Goal: Task Accomplishment & Management: Manage account settings

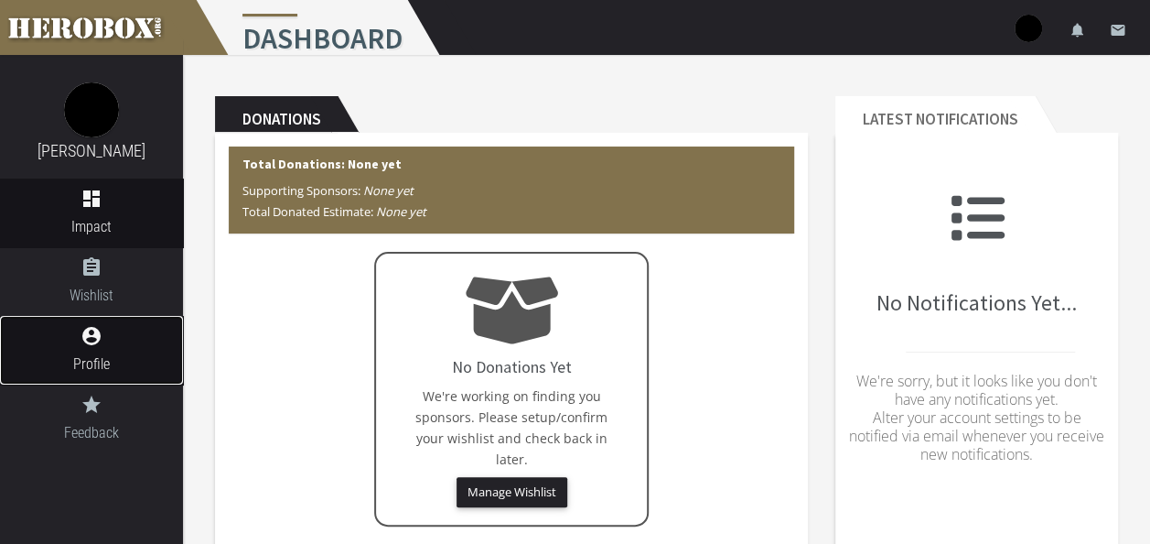
click at [100, 365] on span "Profile" at bounding box center [91, 363] width 183 height 23
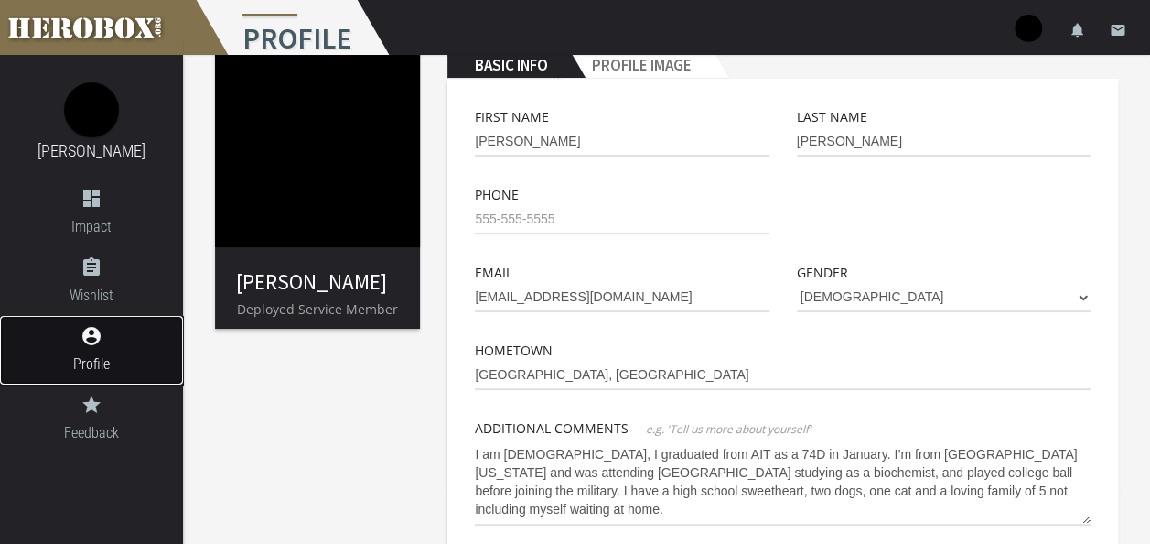
scroll to position [57, 0]
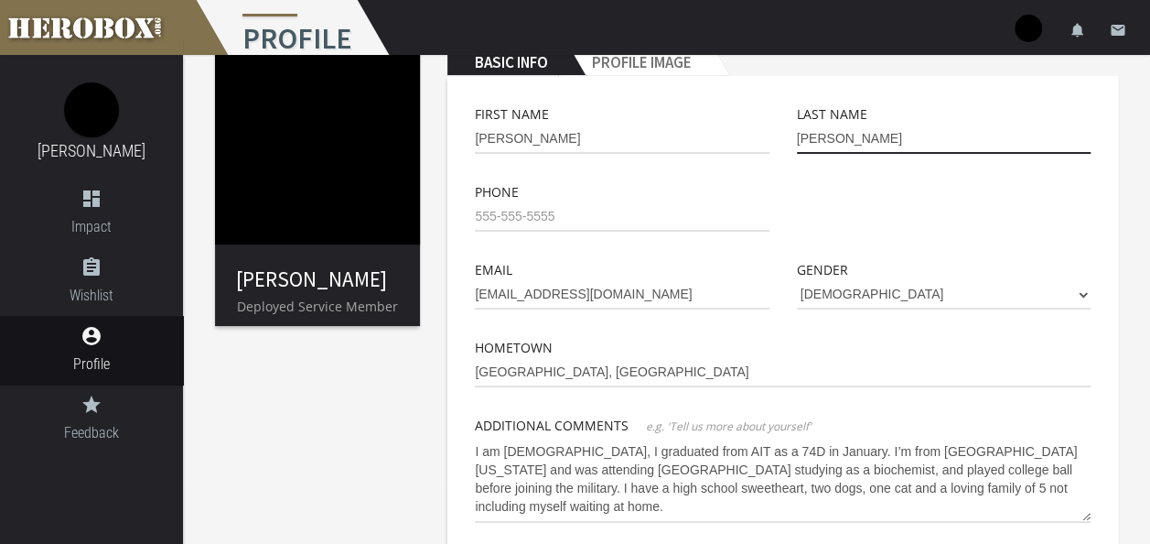
click at [811, 140] on input "Sánchez" at bounding box center [944, 138] width 294 height 29
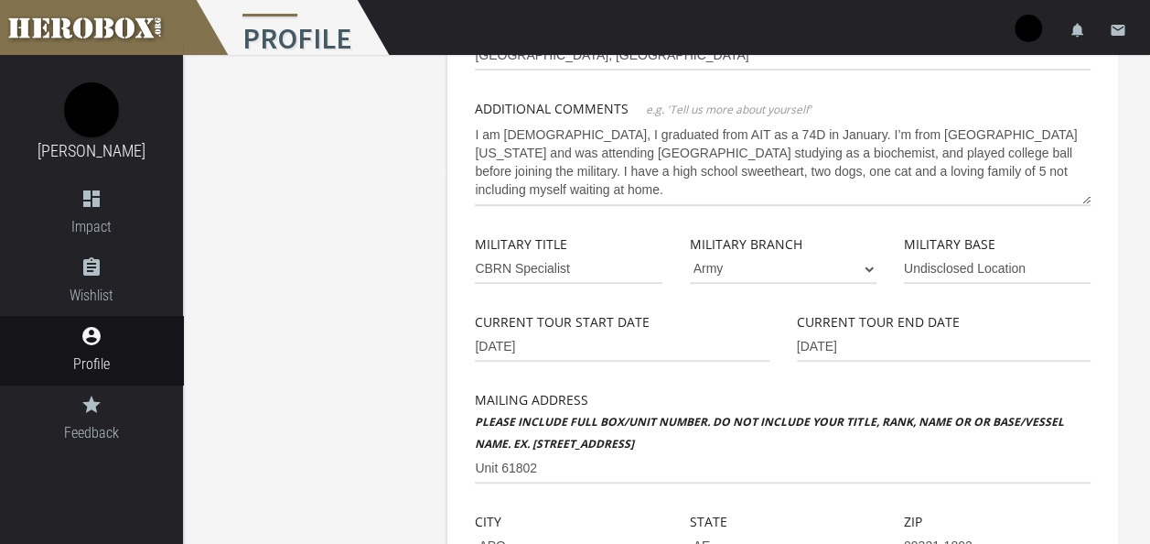
scroll to position [374, 0]
type input "Sanchez"
drag, startPoint x: 1032, startPoint y: 275, endPoint x: 821, endPoint y: 275, distance: 211.4
click at [821, 275] on div "Military Title CBRN Specialist Military Branch Army Marine Corps Navy Air Force…" at bounding box center [782, 271] width 643 height 78
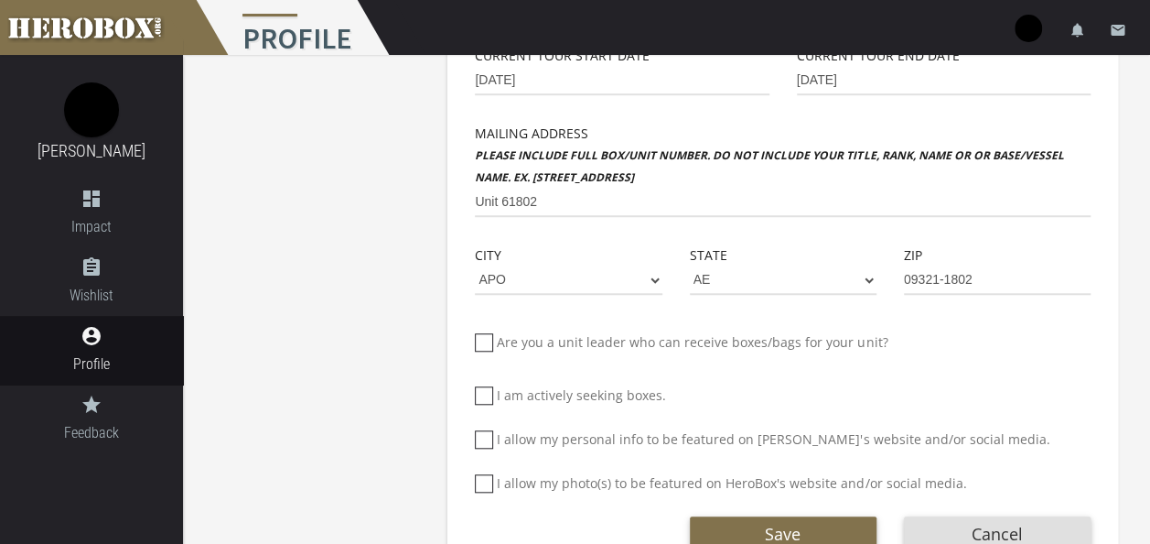
scroll to position [660, 0]
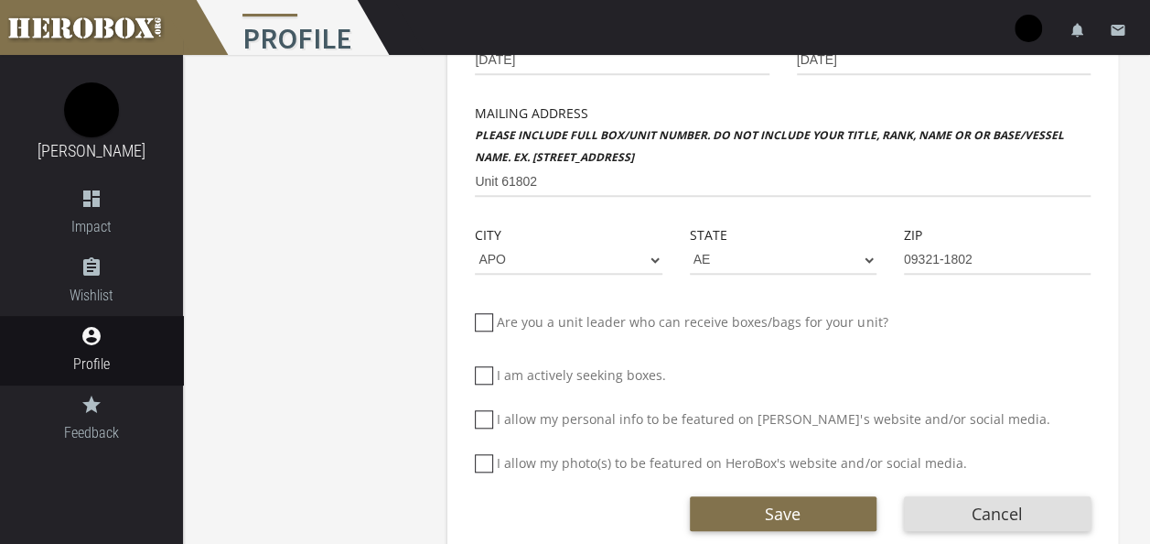
type input "Camp Parks"
click at [1009, 262] on input "09321-1802" at bounding box center [997, 259] width 187 height 29
type input "0"
type input "09321-1802"
click at [1014, 309] on div "Are you a unit leader who can receive boxes/bags for your unit? How many people…" at bounding box center [783, 350] width 616 height 97
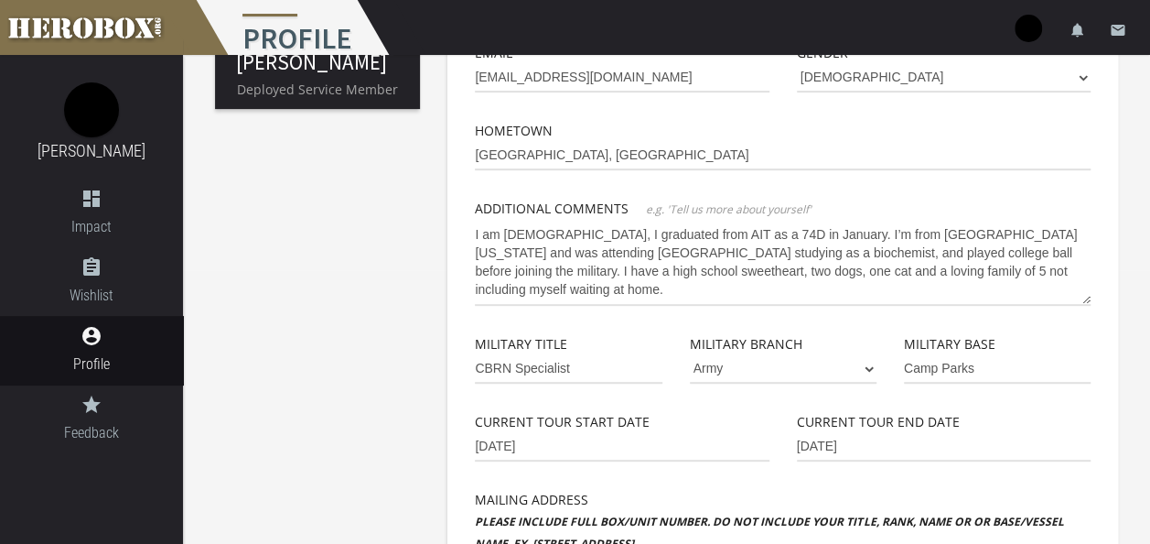
scroll to position [271, 0]
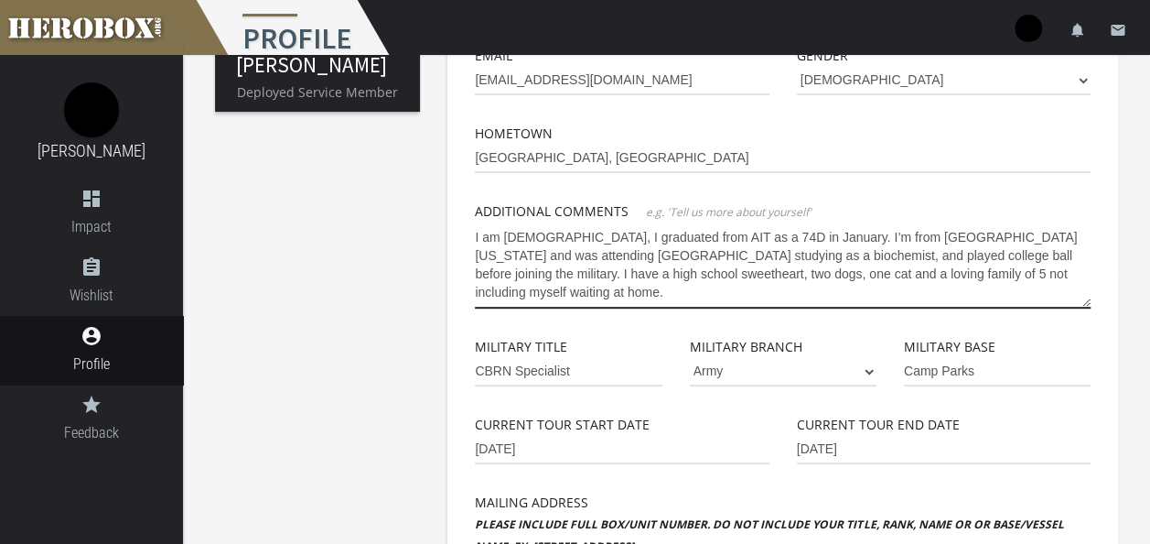
click at [1058, 275] on textarea "I am 20 years old, I graduated from AIT as a 74D in January. I’m from Stockton …" at bounding box center [783, 265] width 616 height 86
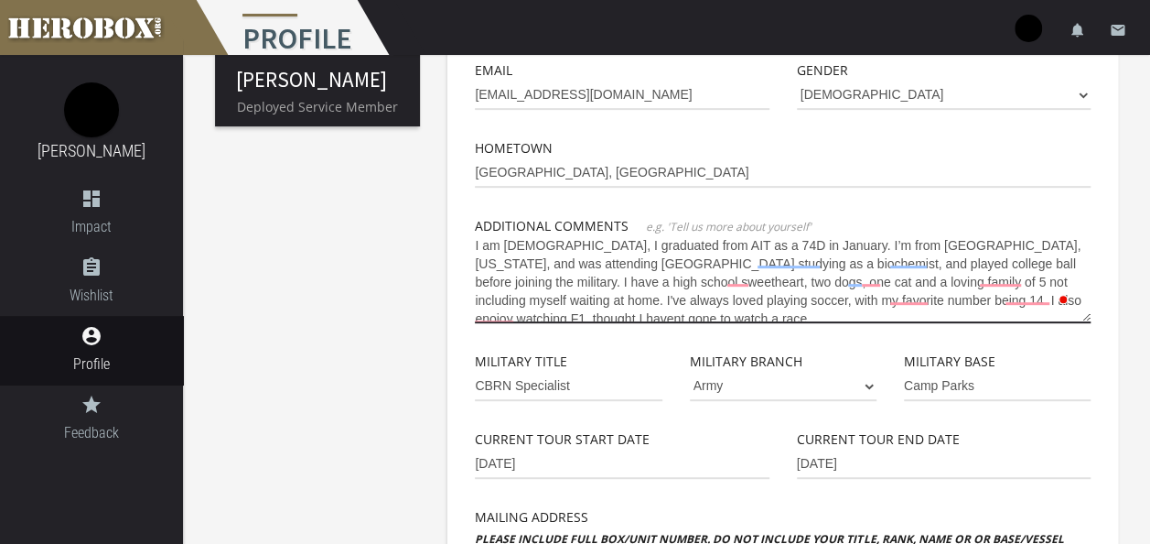
scroll to position [6, 0]
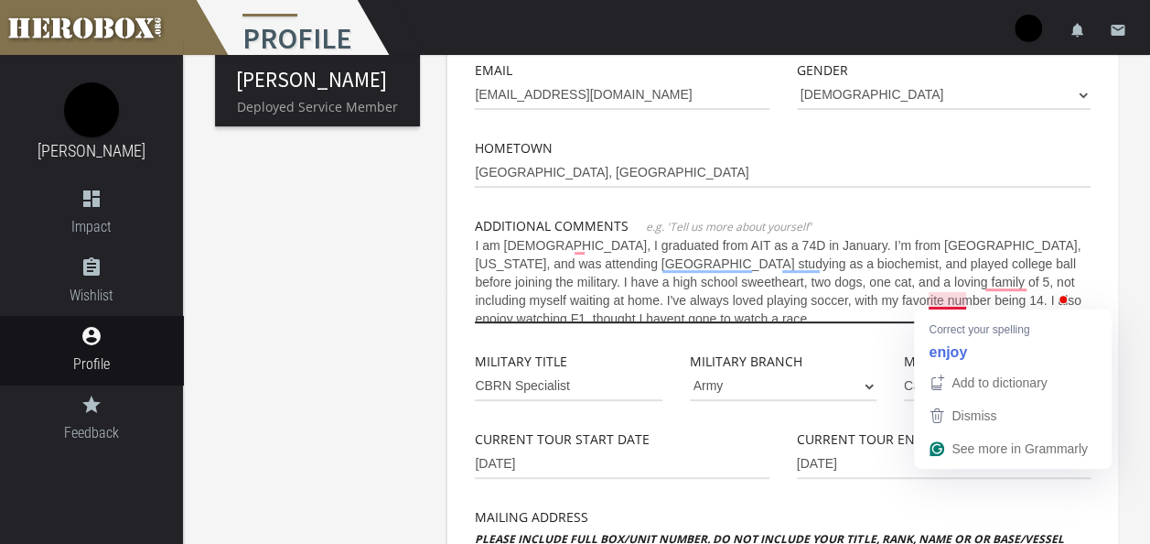
click at [954, 296] on textarea "I am 20 years old, I graduated from AIT as a 74D in January. I’m from Stockton,…" at bounding box center [783, 280] width 616 height 86
click at [994, 366] on button "Add to dictionary" at bounding box center [1013, 382] width 190 height 33
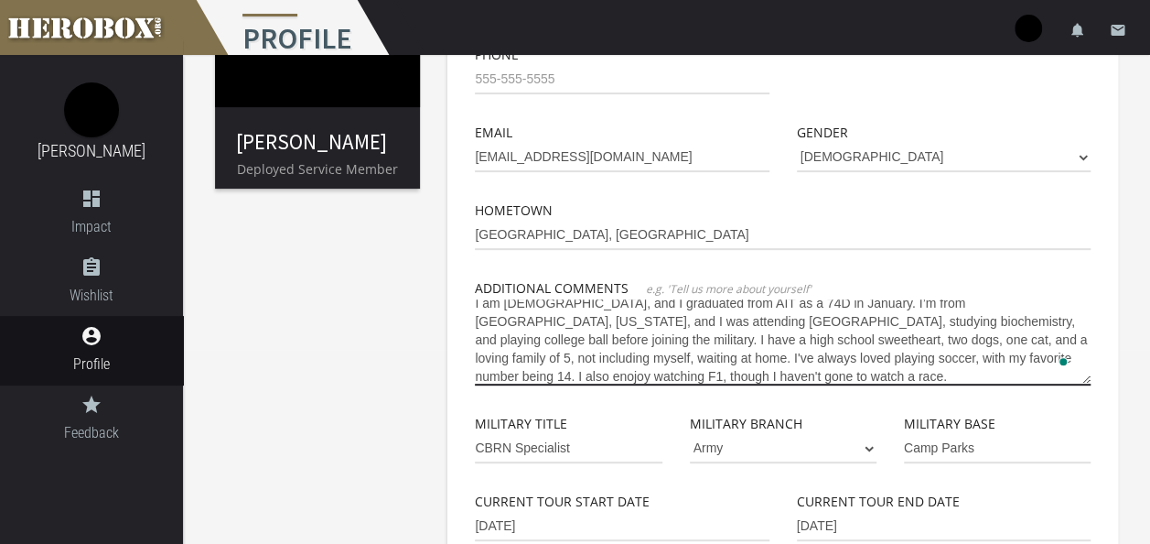
scroll to position [0, 0]
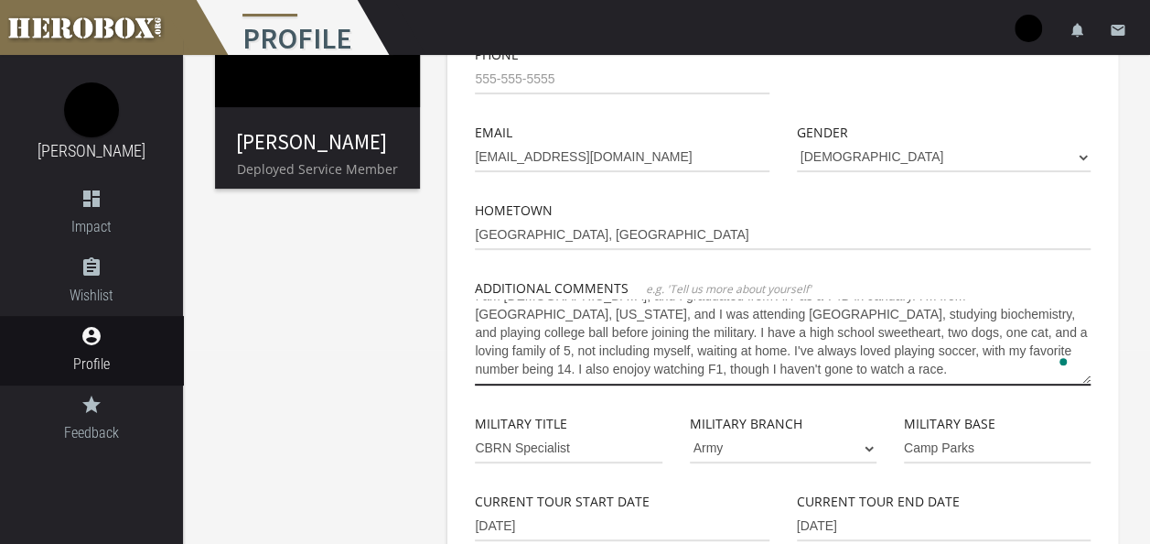
click at [672, 366] on textarea "I am 20 years old, and I graduated from AIT as a 74D in January. I’m from Stock…" at bounding box center [783, 342] width 616 height 86
click at [714, 377] on textarea "I am 20 years old, and I graduated from AIT as a 74D in January. I’m from Stock…" at bounding box center [783, 342] width 616 height 86
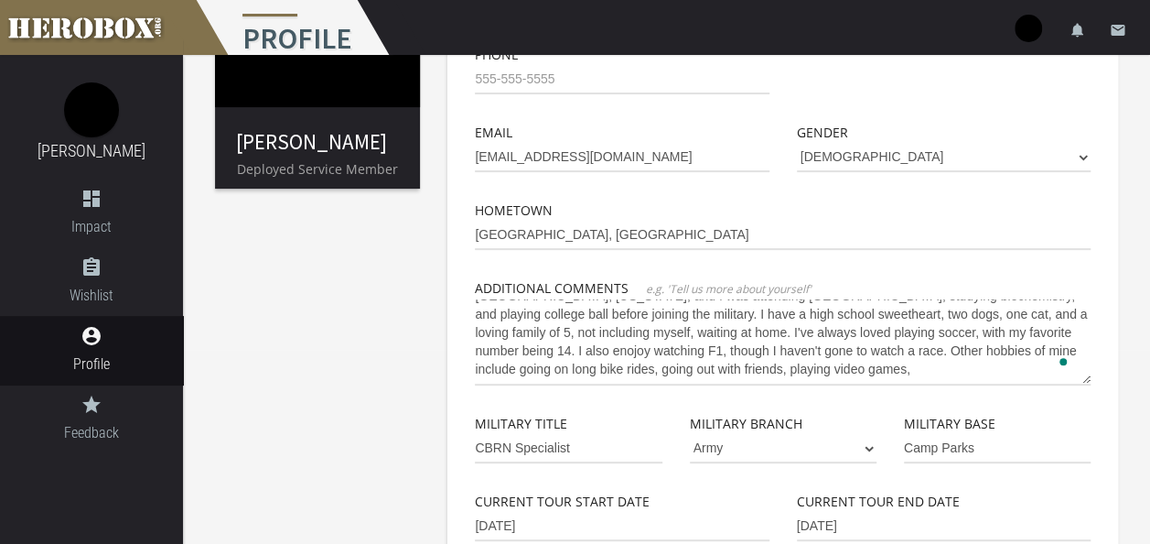
click at [580, 394] on div "First Name Edwin Last Name Sanchez Phone Email edwinasanchez14@gmail.com Gender…" at bounding box center [783, 459] width 616 height 986
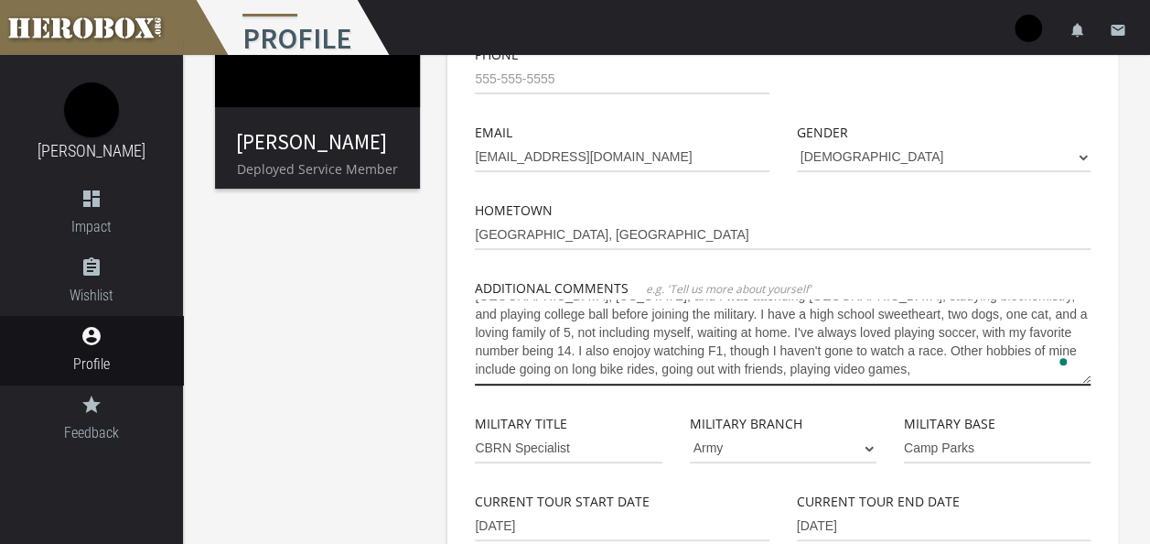
click at [711, 365] on textarea "I am 20 years old, and I graduated from AIT as a 74D in January. I’m from Stock…" at bounding box center [783, 342] width 616 height 86
click at [732, 373] on textarea "I am 20 years old, and I graduated from AIT as a 74D in January. I’m from Stock…" at bounding box center [783, 342] width 616 height 86
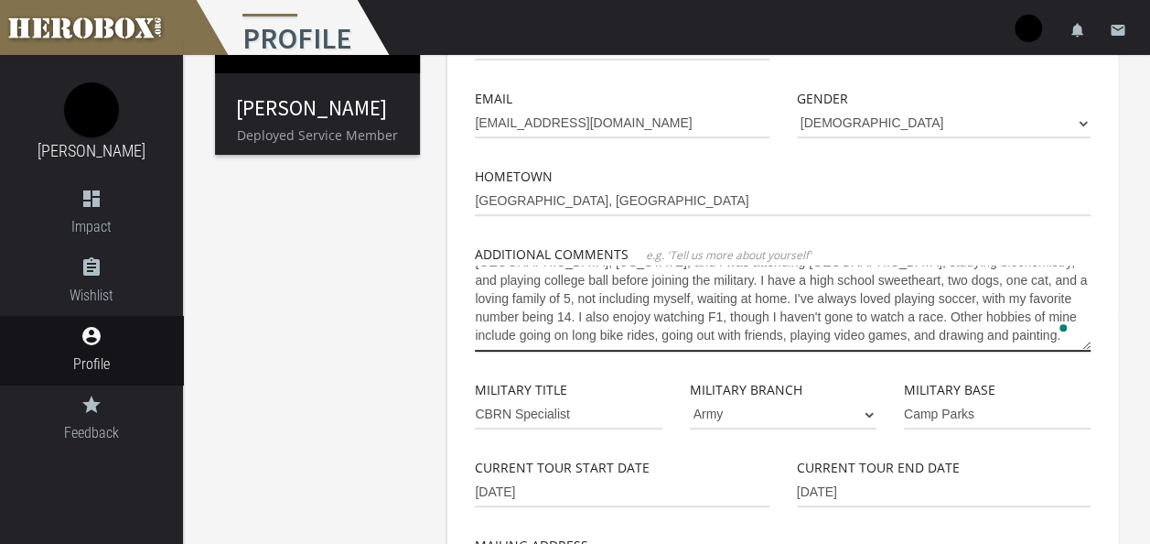
click at [738, 335] on textarea "I am 20 years old, and I graduated from AIT as a 74D in January. I’m from Stock…" at bounding box center [783, 308] width 616 height 86
click at [855, 337] on textarea "I am 20 years old, and I graduated from AIT as a 74D in January. I’m from Stock…" at bounding box center [783, 308] width 616 height 86
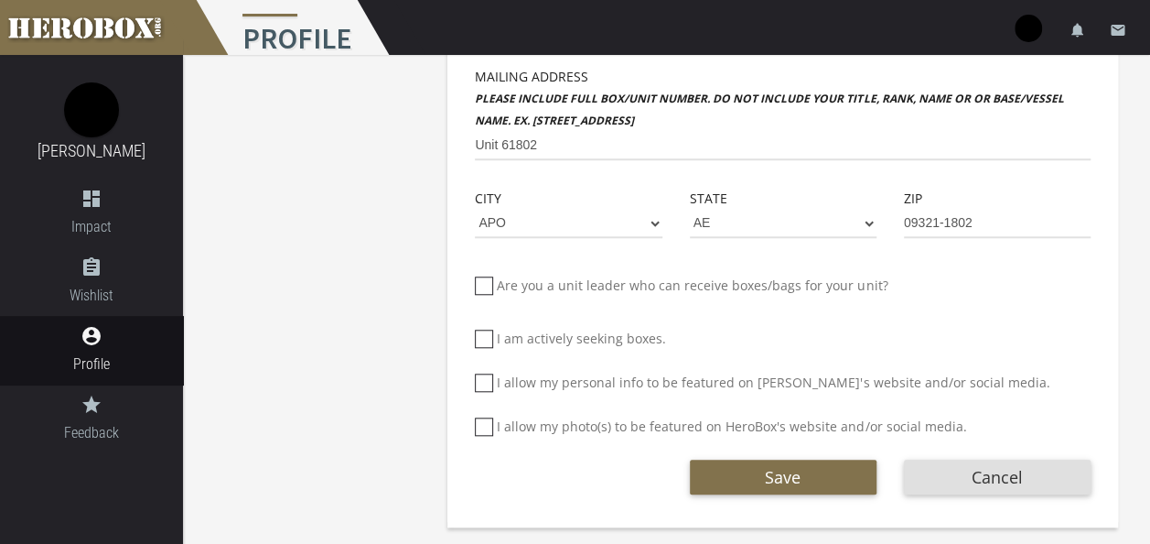
scroll to position [699, 0]
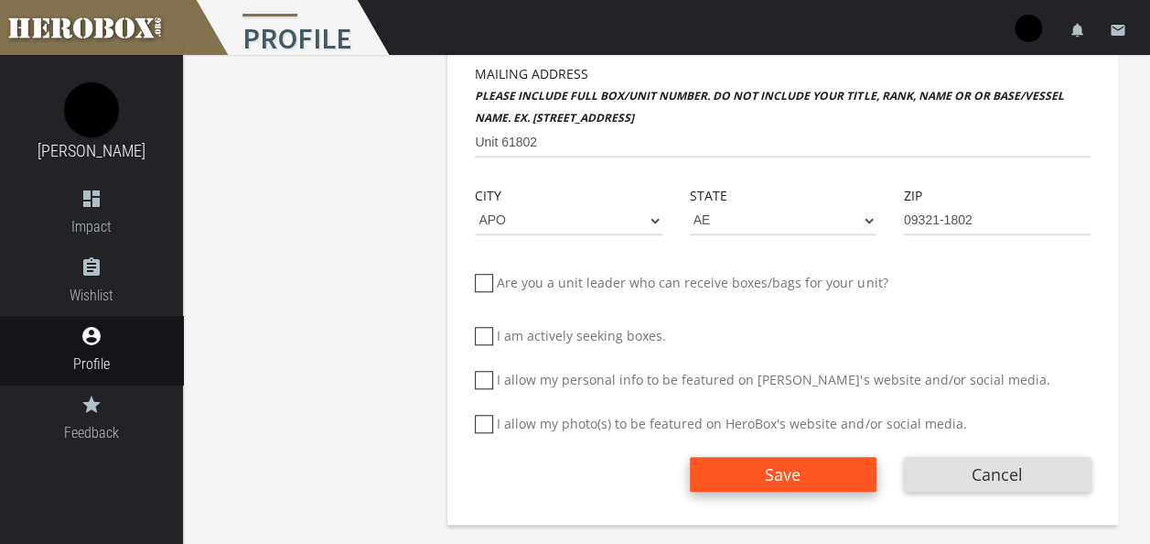
type textarea "I am 20 years old, and I graduated from AIT as a 74D in January. I’m from Stock…"
click at [774, 465] on button "Save" at bounding box center [783, 474] width 187 height 35
click at [774, 465] on span "Save" at bounding box center [783, 474] width 36 height 22
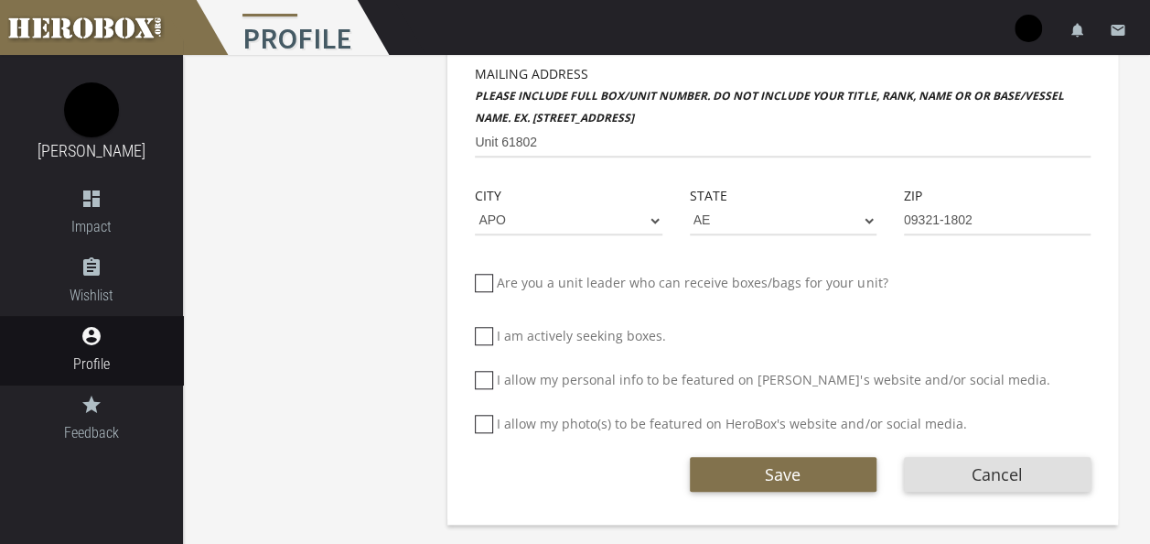
click at [772, 491] on div "Save Cancel" at bounding box center [783, 482] width 616 height 71
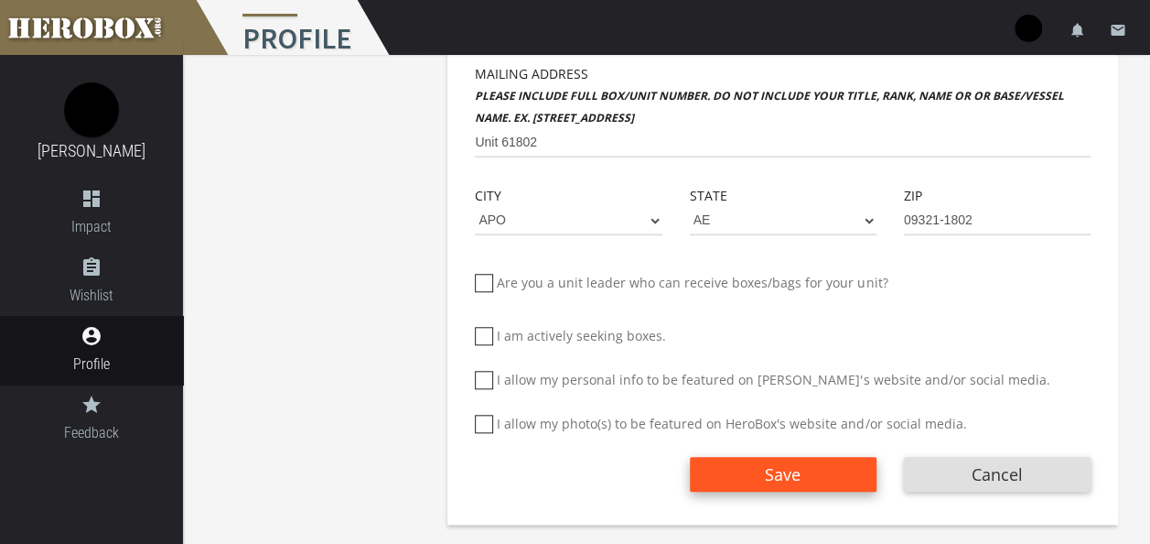
click at [824, 467] on button "Save" at bounding box center [783, 474] width 187 height 35
click at [806, 470] on button "Save" at bounding box center [783, 474] width 187 height 35
click at [783, 481] on span "Save" at bounding box center [783, 474] width 36 height 22
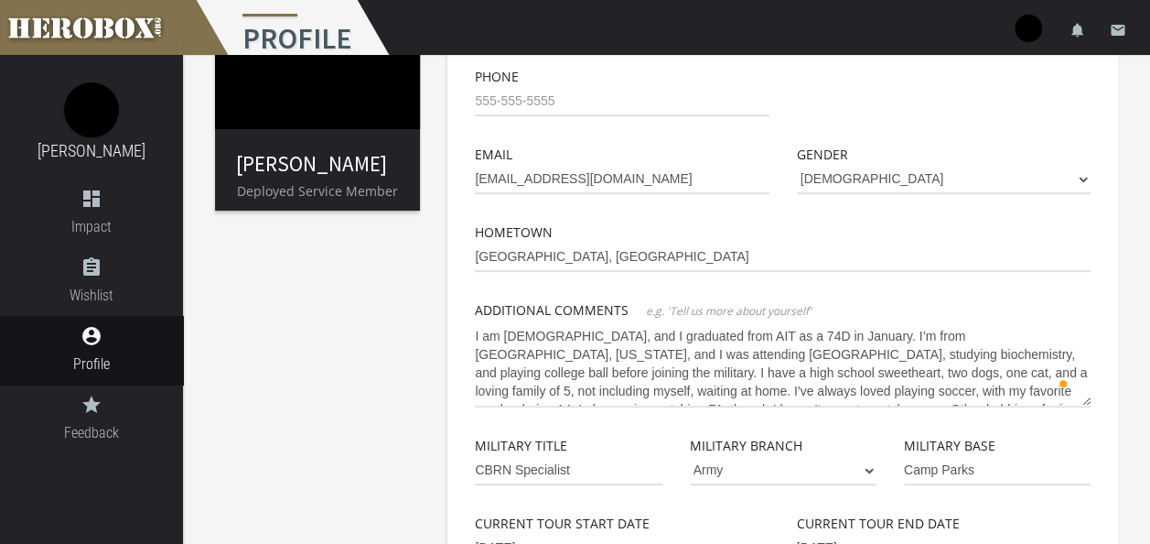
scroll to position [0, 0]
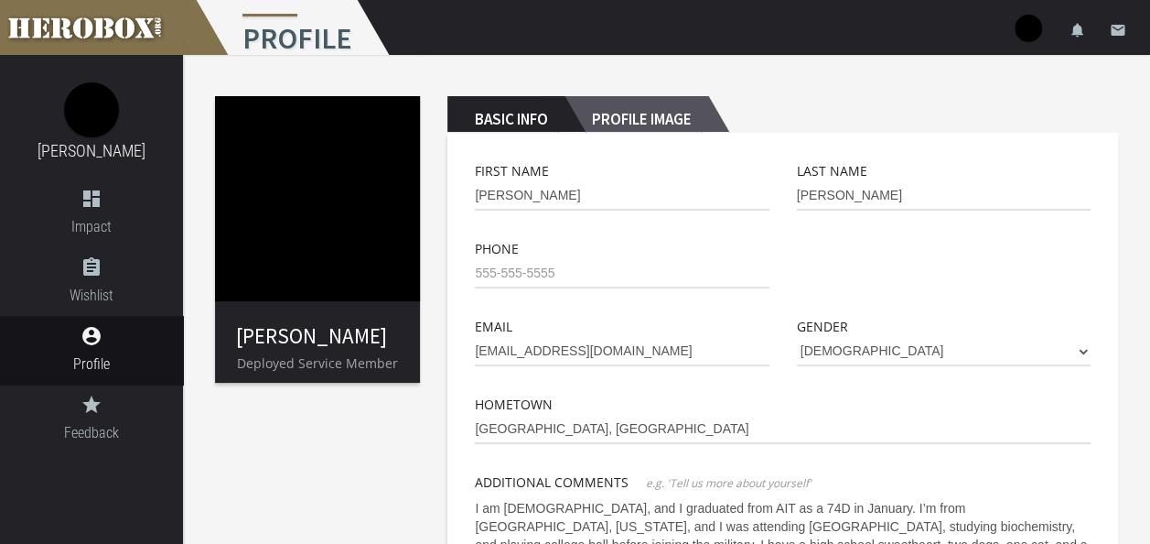
click at [625, 115] on h2 "Profile Image" at bounding box center [637, 114] width 144 height 37
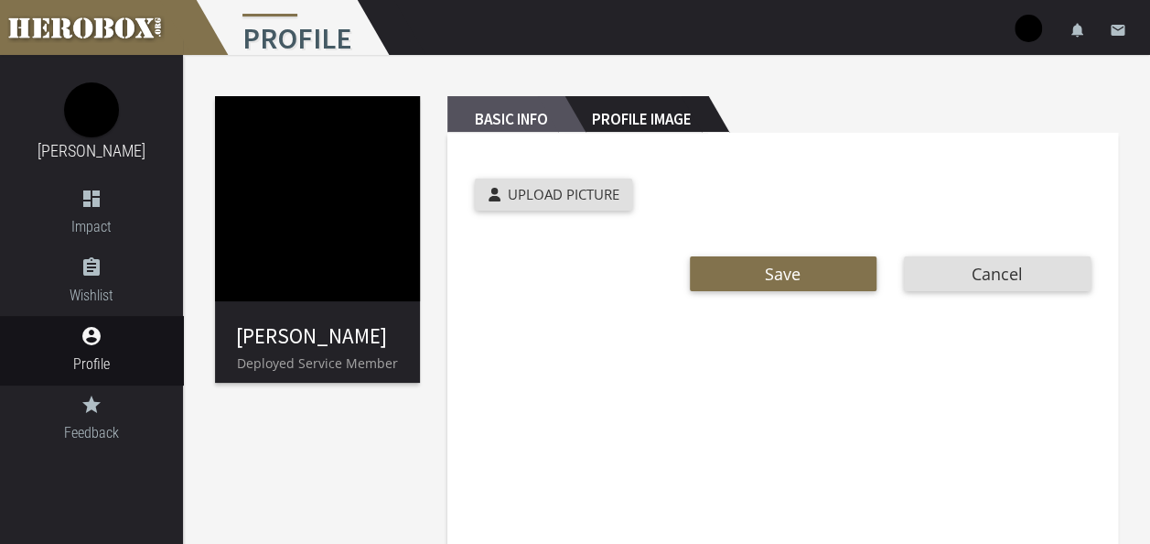
click at [540, 113] on h2 "Basic Info" at bounding box center [505, 114] width 117 height 37
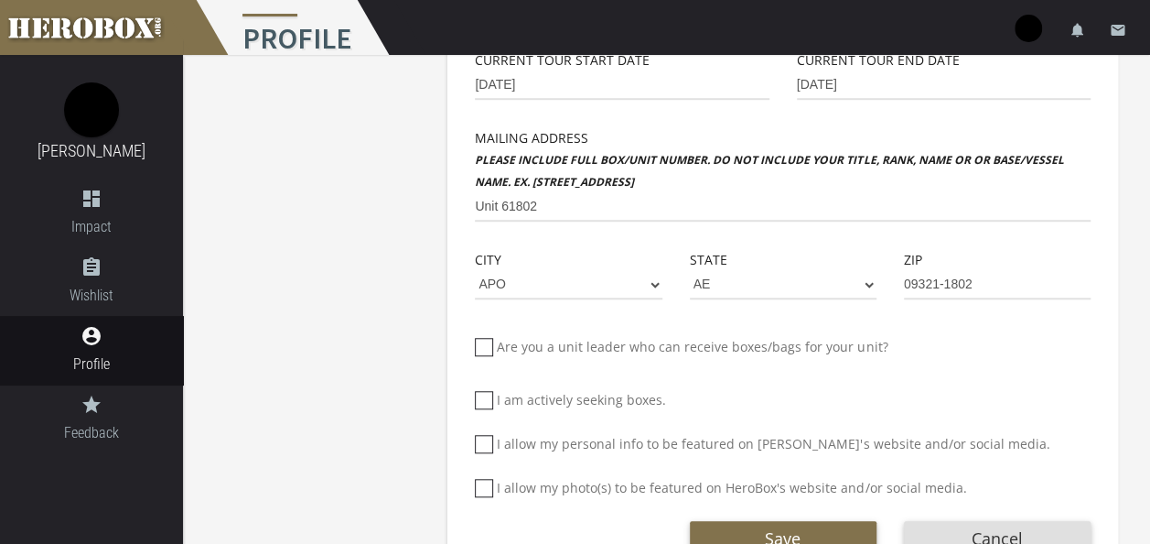
scroll to position [636, 0]
click at [1024, 34] on img at bounding box center [1028, 28] width 27 height 27
click at [974, 113] on link "lock Logout" at bounding box center [973, 116] width 165 height 39
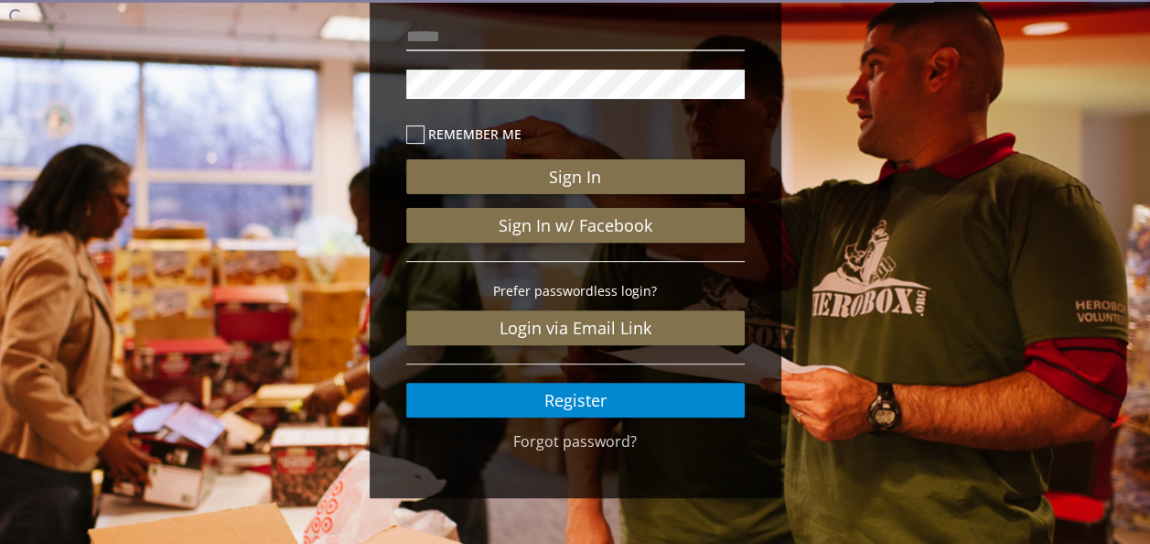
scroll to position [213, 0]
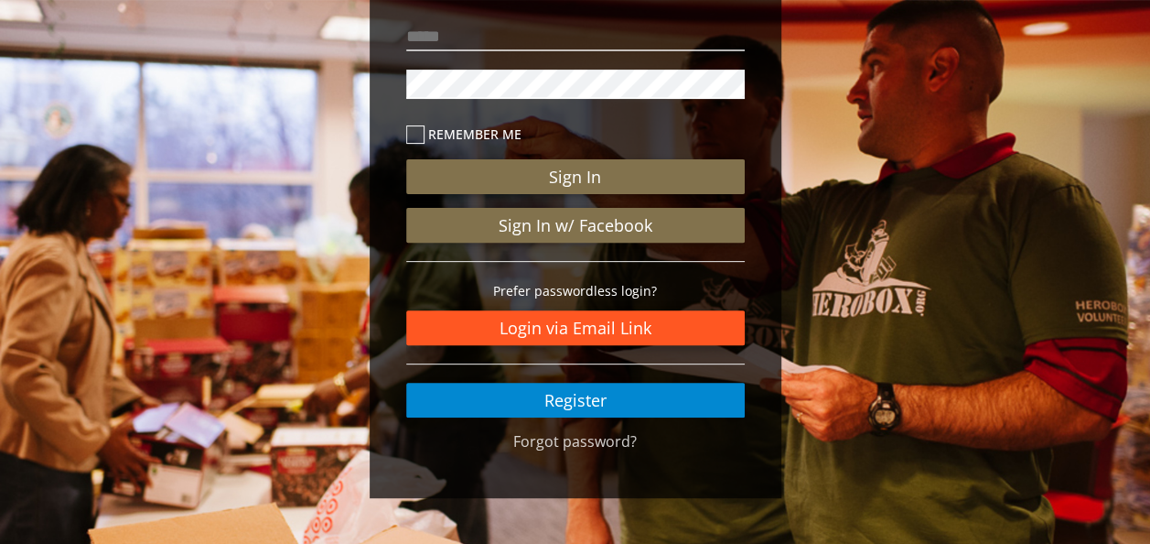
click at [609, 333] on link "Login via Email Link" at bounding box center [575, 327] width 339 height 35
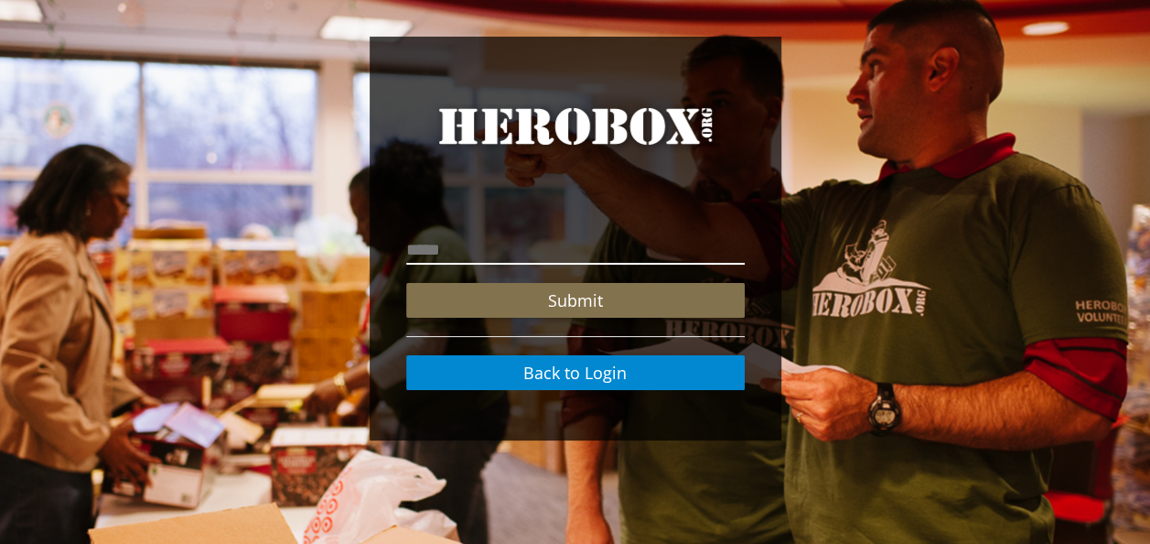
click at [501, 251] on input "email" at bounding box center [575, 249] width 339 height 29
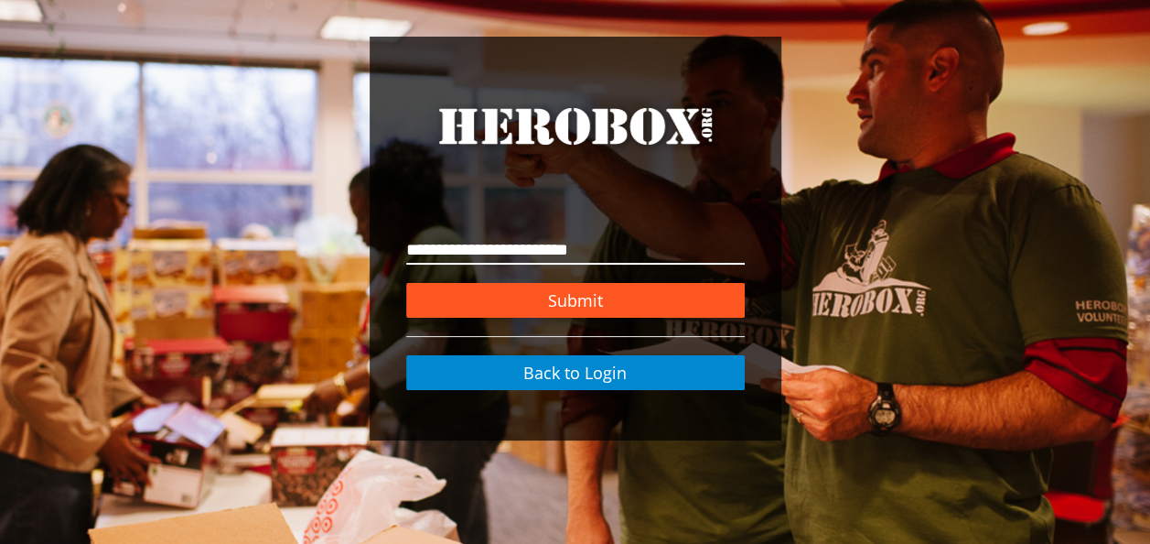
type input "**********"
click at [533, 300] on button "Submit" at bounding box center [575, 300] width 339 height 35
